Goal: Communication & Community: Answer question/provide support

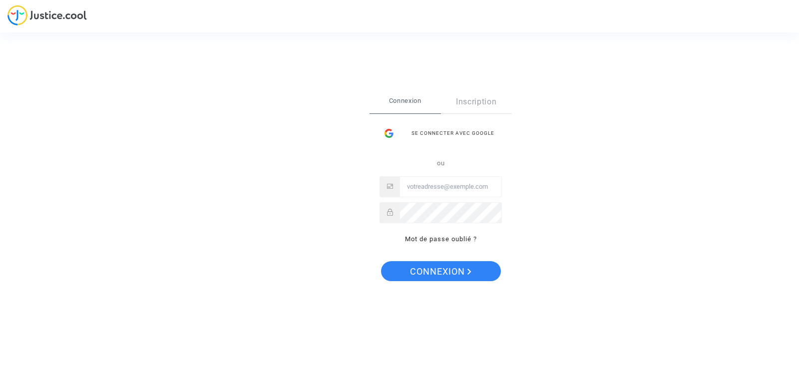
type input "sylvia.dervillez@gmail.com"
click at [437, 270] on span "Connexion" at bounding box center [440, 271] width 61 height 21
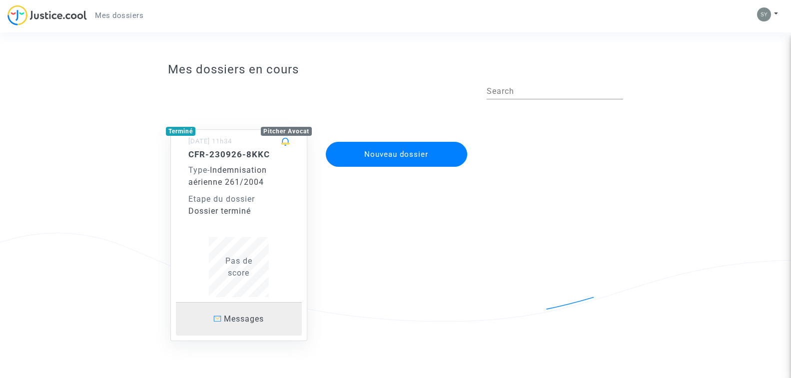
click at [238, 318] on span "Messages" at bounding box center [244, 318] width 40 height 9
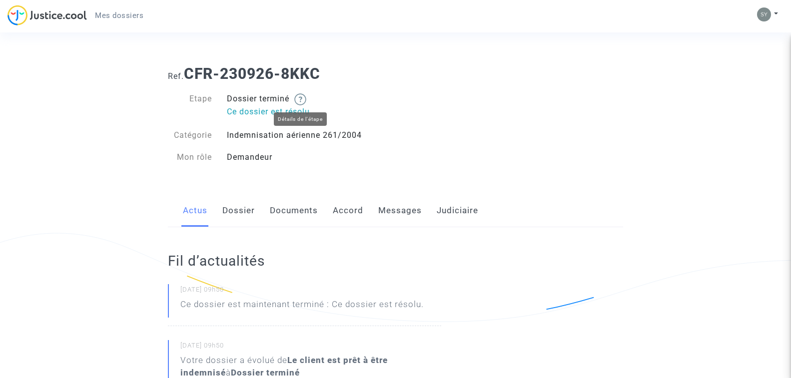
click at [301, 99] on img at bounding box center [300, 99] width 12 height 12
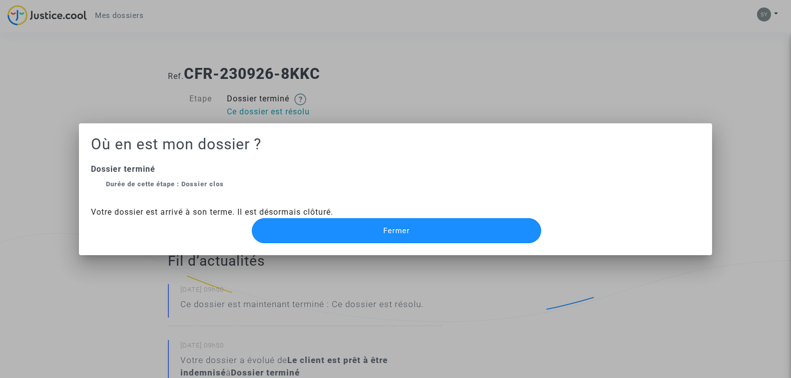
click at [393, 234] on span "Fermer" at bounding box center [396, 230] width 26 height 9
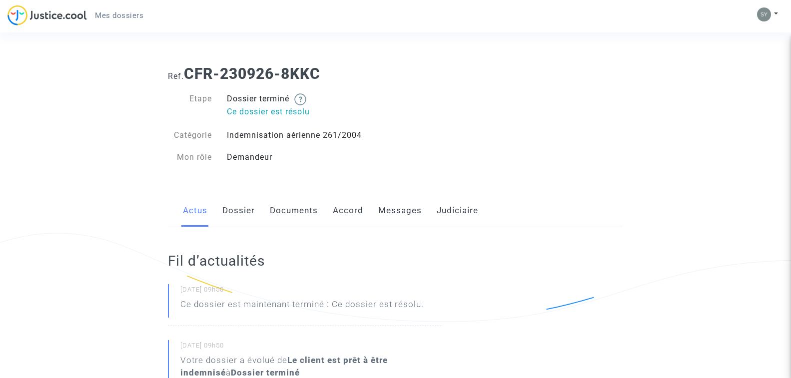
click at [117, 18] on span "Mes dossiers" at bounding box center [119, 15] width 48 height 9
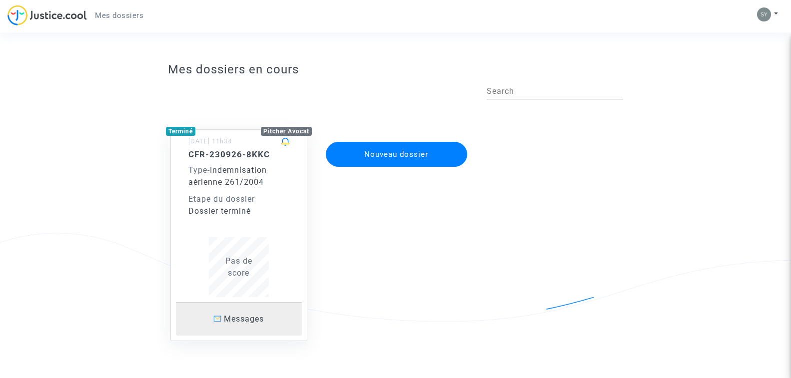
click at [245, 319] on span "Messages" at bounding box center [244, 318] width 40 height 9
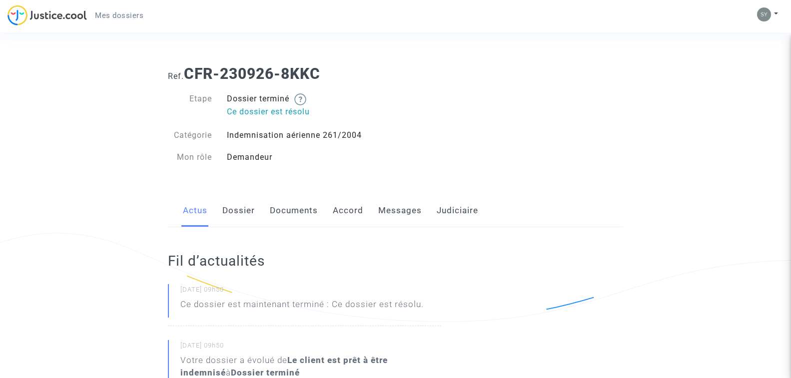
click at [399, 209] on link "Messages" at bounding box center [399, 210] width 43 height 33
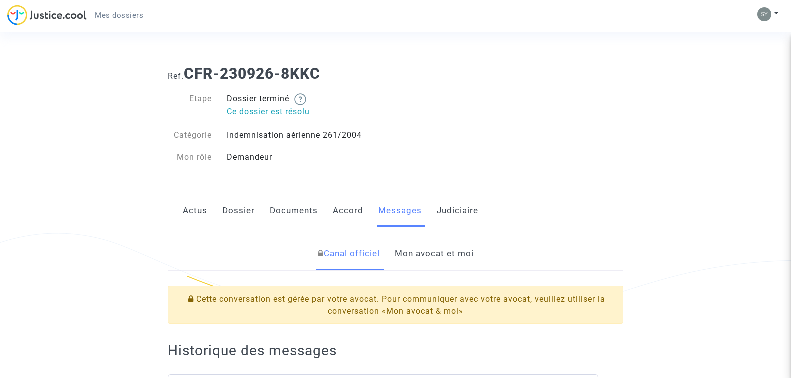
click at [429, 251] on link "Mon avocat et moi" at bounding box center [434, 253] width 79 height 33
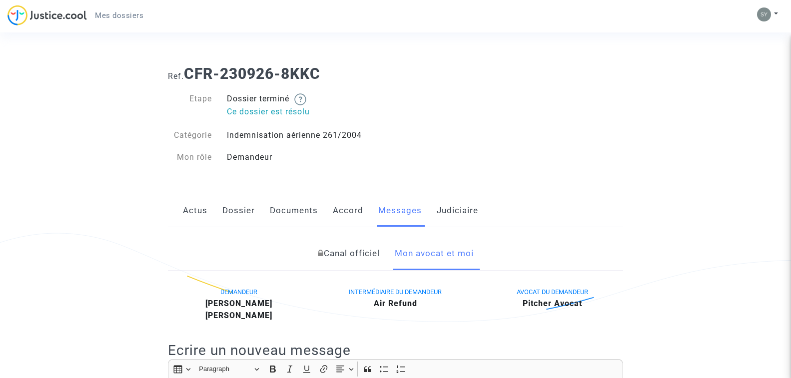
scroll to position [150, 0]
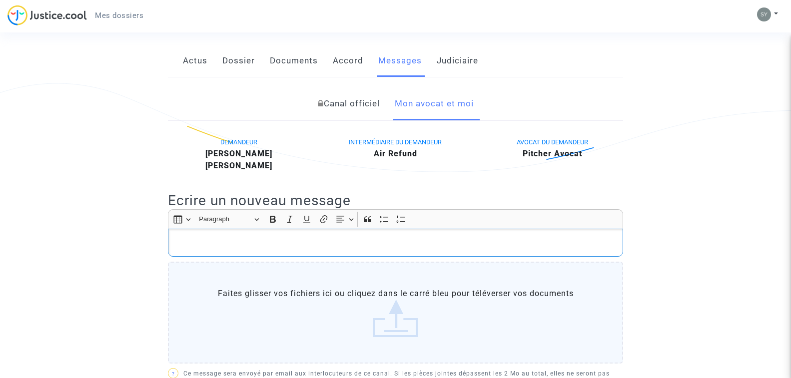
click at [219, 238] on p "Rich Text Editor, main" at bounding box center [395, 243] width 445 height 12
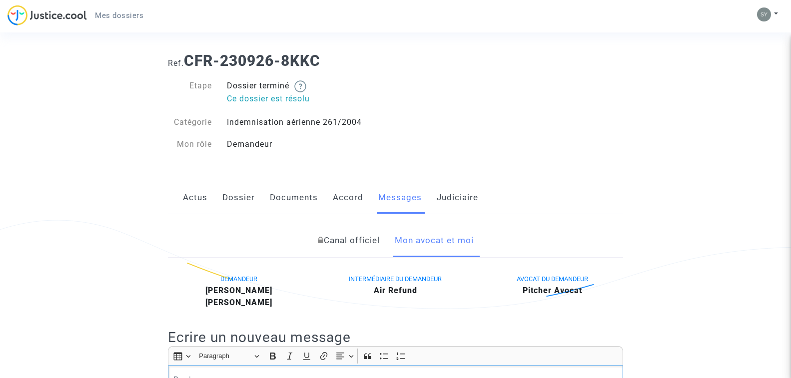
scroll to position [0, 0]
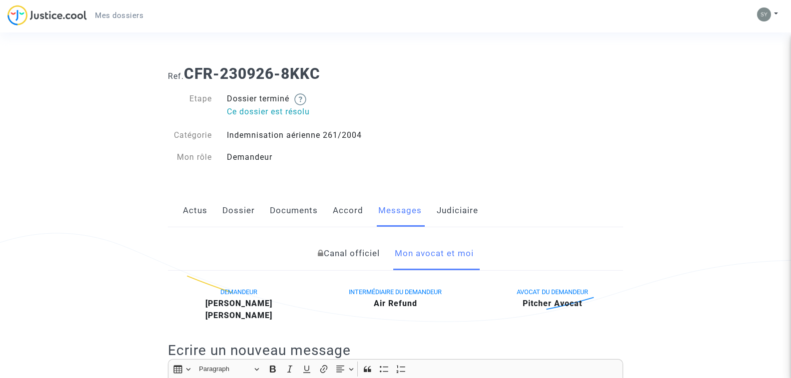
drag, startPoint x: 188, startPoint y: 72, endPoint x: 321, endPoint y: 79, distance: 133.1
click at [327, 77] on h1 "Ref. CFR-230926-8KKC" at bounding box center [395, 74] width 455 height 18
copy b "CFR-230926-8KKC"
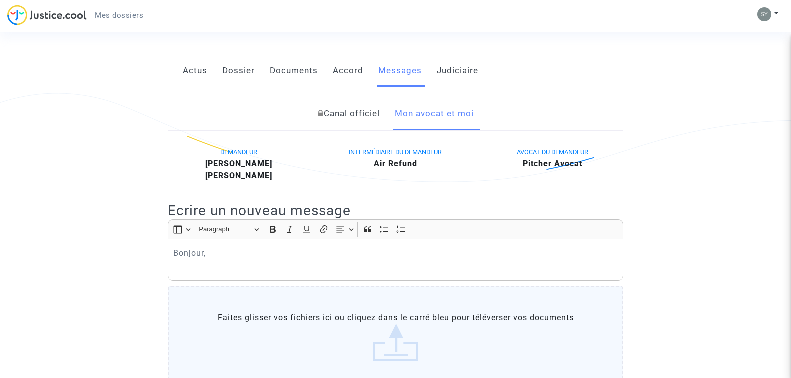
scroll to position [150, 0]
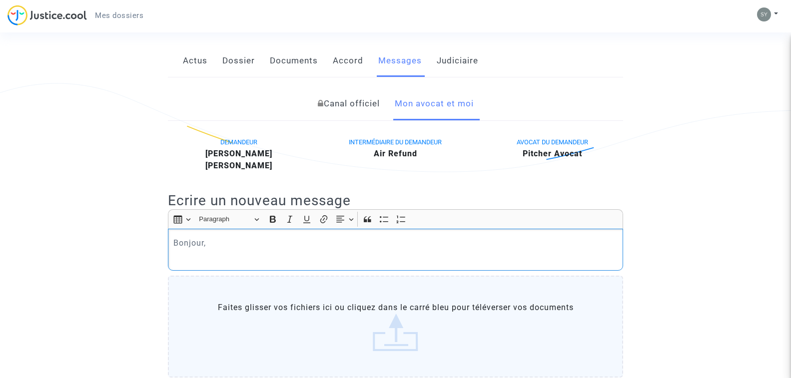
click at [212, 242] on p "Bonjour," at bounding box center [395, 243] width 445 height 12
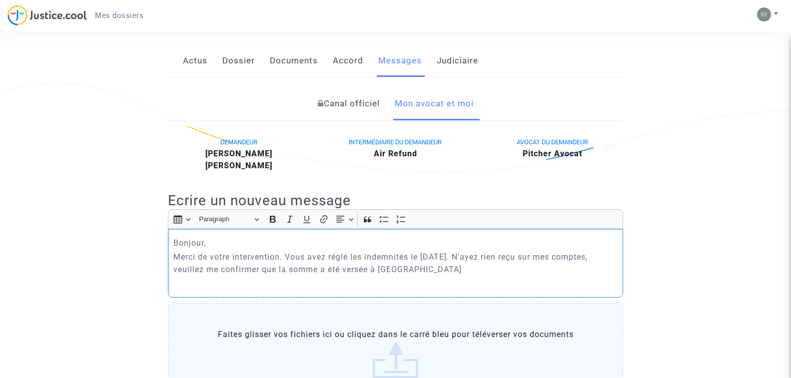
click at [274, 268] on p "Merci de votre intervention. Vous avez réglé les indemnités le [DATE]. N'ayez r…" at bounding box center [395, 263] width 445 height 25
click at [405, 266] on p "Merci de votre intervention. Vous avez réglé les indemnités le [DATE]. N'ayez r…" at bounding box center [395, 263] width 445 height 25
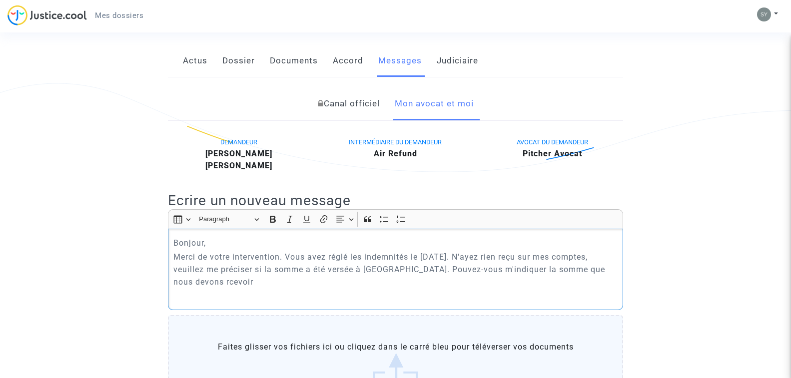
click at [177, 283] on p "Merci de votre intervention. Vous avez réglé les indemnités le [DATE]. N'ayez r…" at bounding box center [395, 269] width 445 height 37
click at [207, 281] on p "Merci de votre intervention. Vous avez réglé les indemnités le [DATE]. N'ayez r…" at bounding box center [395, 269] width 445 height 37
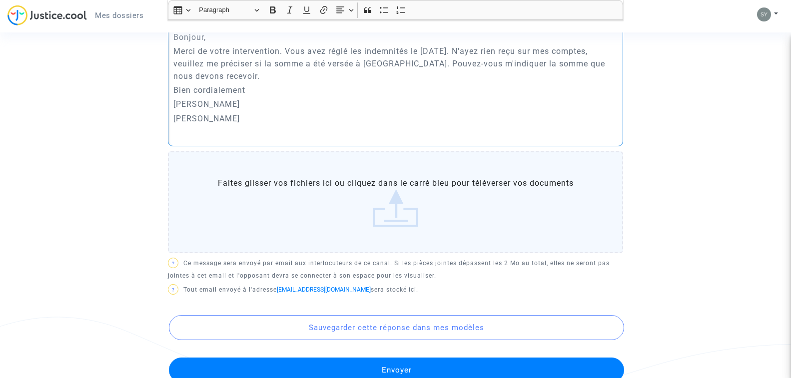
scroll to position [500, 0]
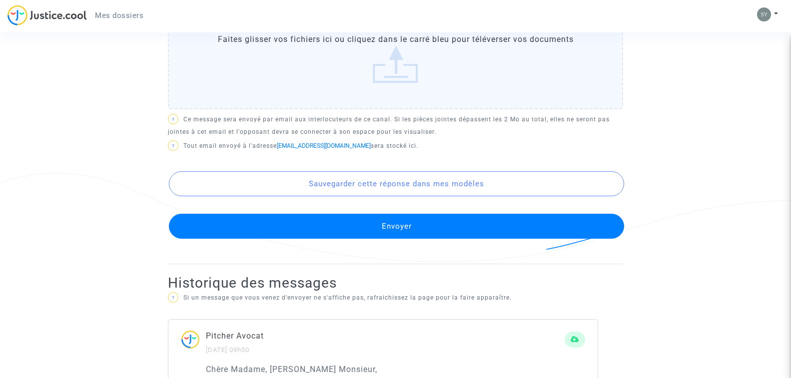
click at [391, 231] on button "Envoyer" at bounding box center [396, 226] width 455 height 25
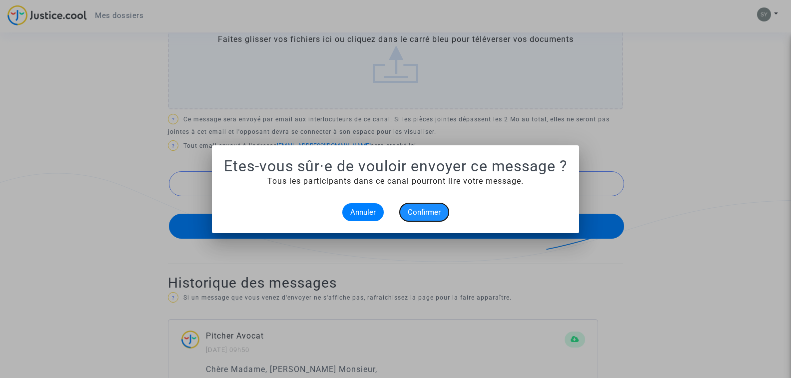
click at [428, 215] on span "Confirmer" at bounding box center [424, 212] width 33 height 9
